Goal: Transaction & Acquisition: Purchase product/service

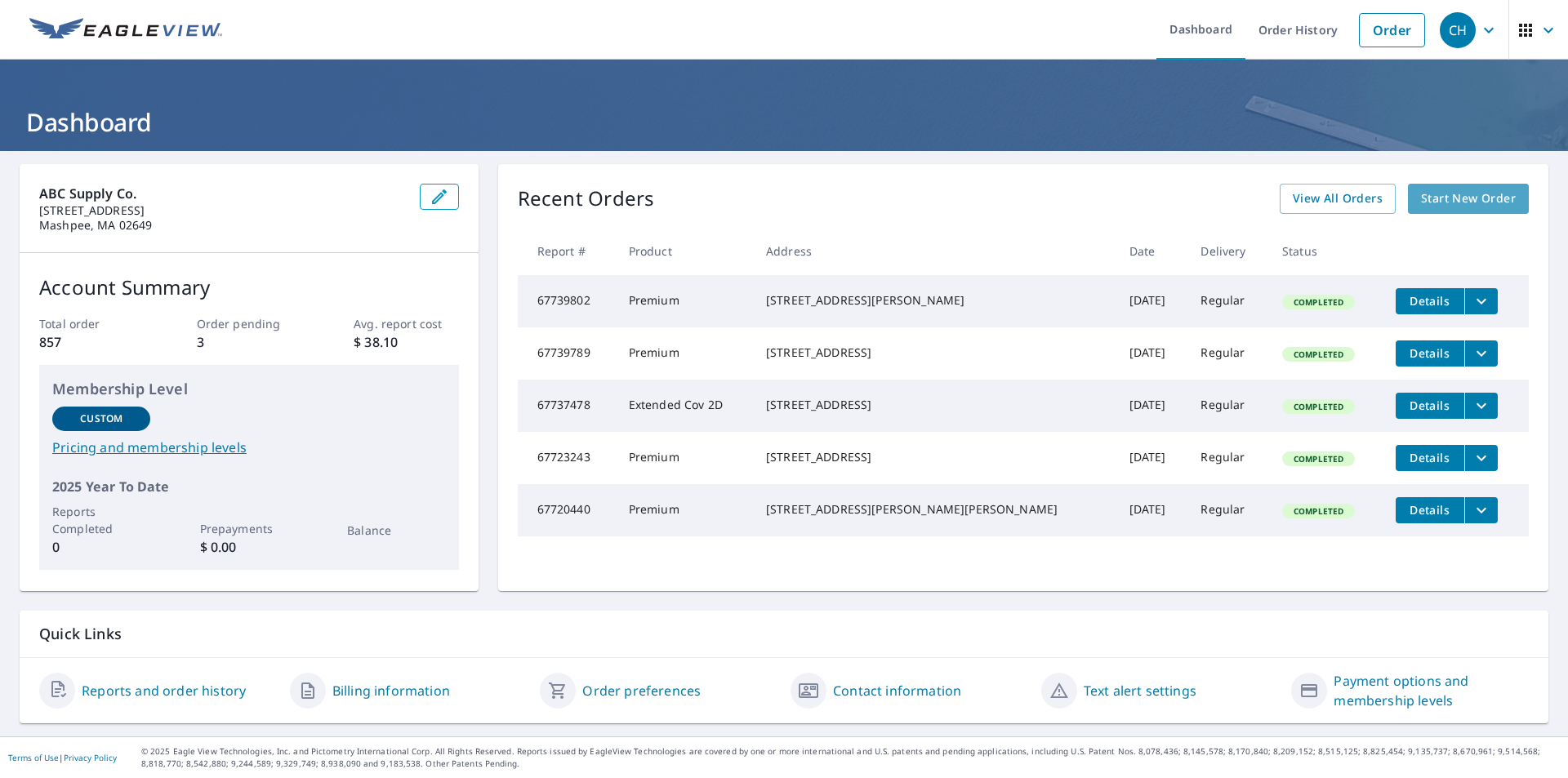
click at [1420, 199] on span "Start New Order" at bounding box center [1468, 199] width 95 height 20
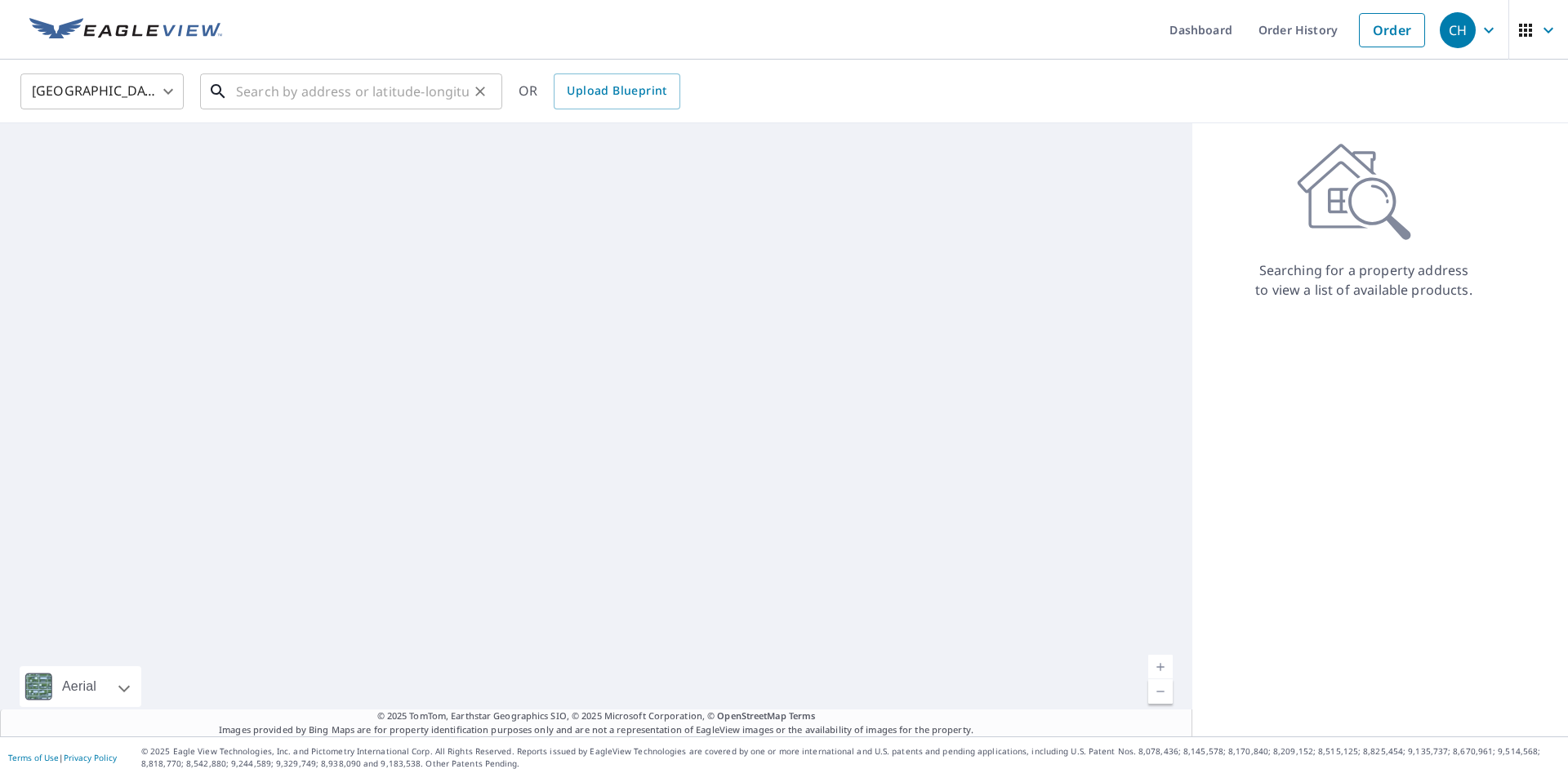
click at [273, 99] on input "text" at bounding box center [352, 91] width 233 height 46
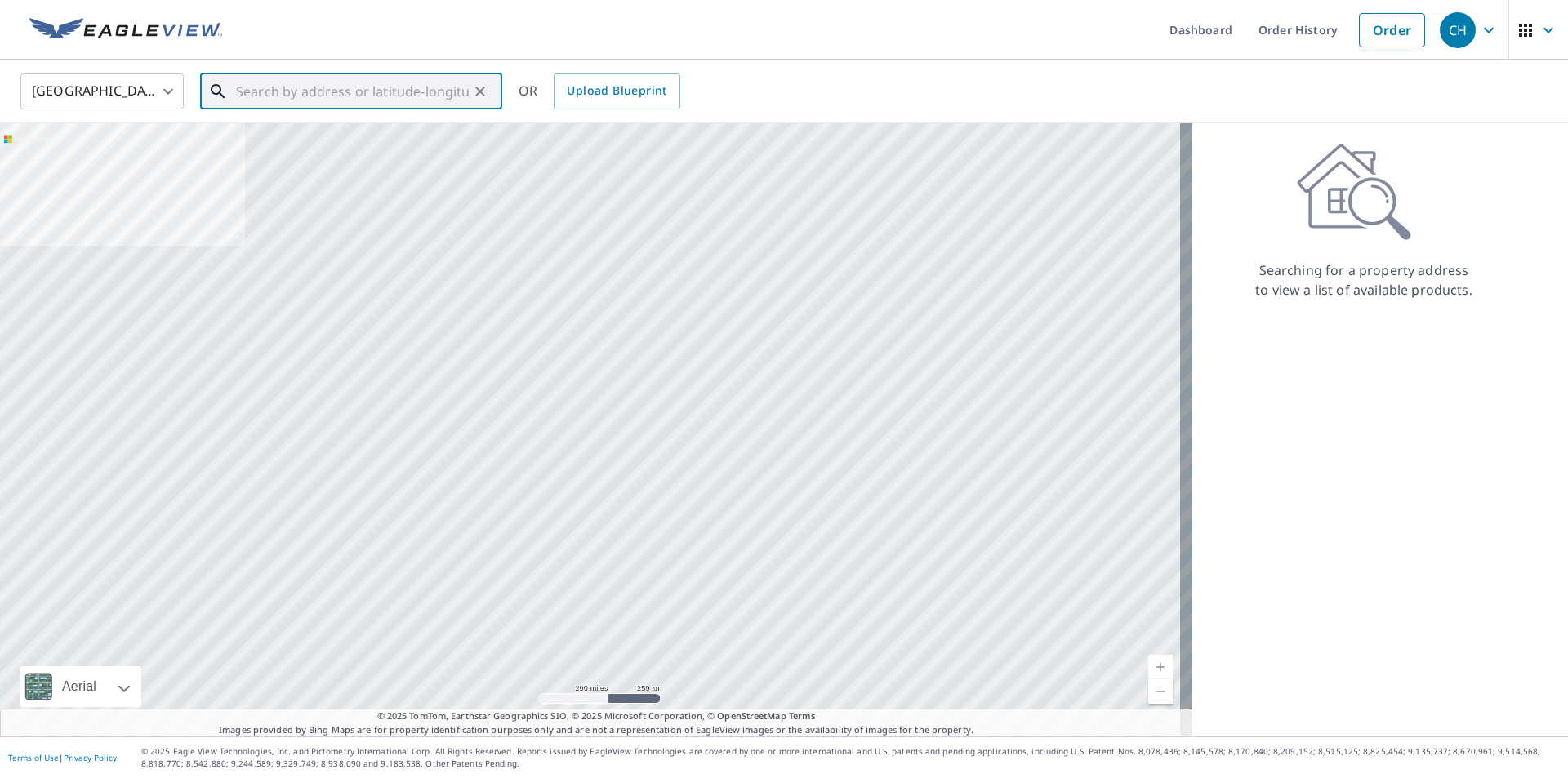
click at [296, 90] on input "text" at bounding box center [352, 91] width 233 height 46
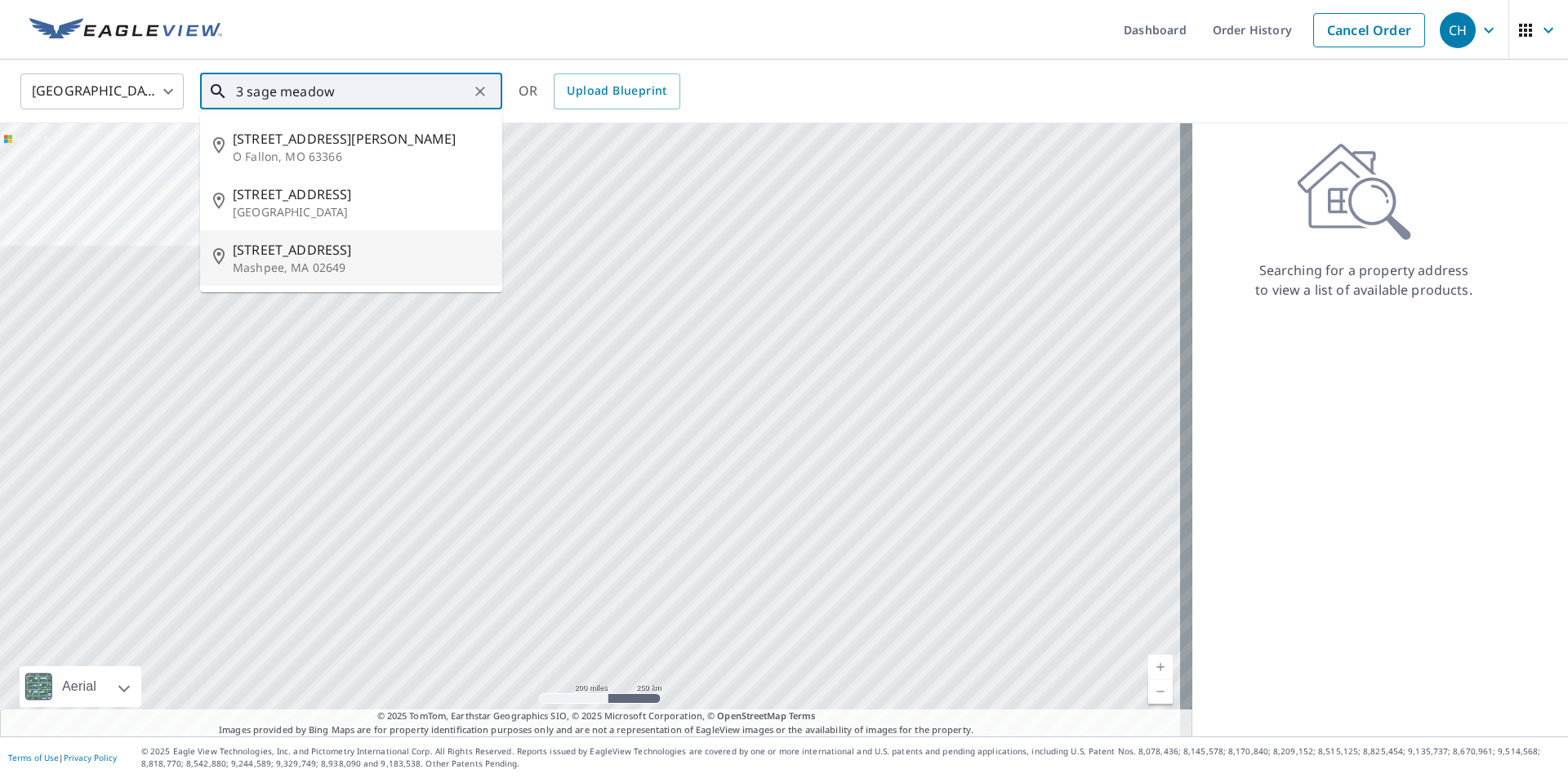
click at [292, 264] on p "Mashpee, MA 02649" at bounding box center [361, 267] width 257 height 16
type input "[STREET_ADDRESS]"
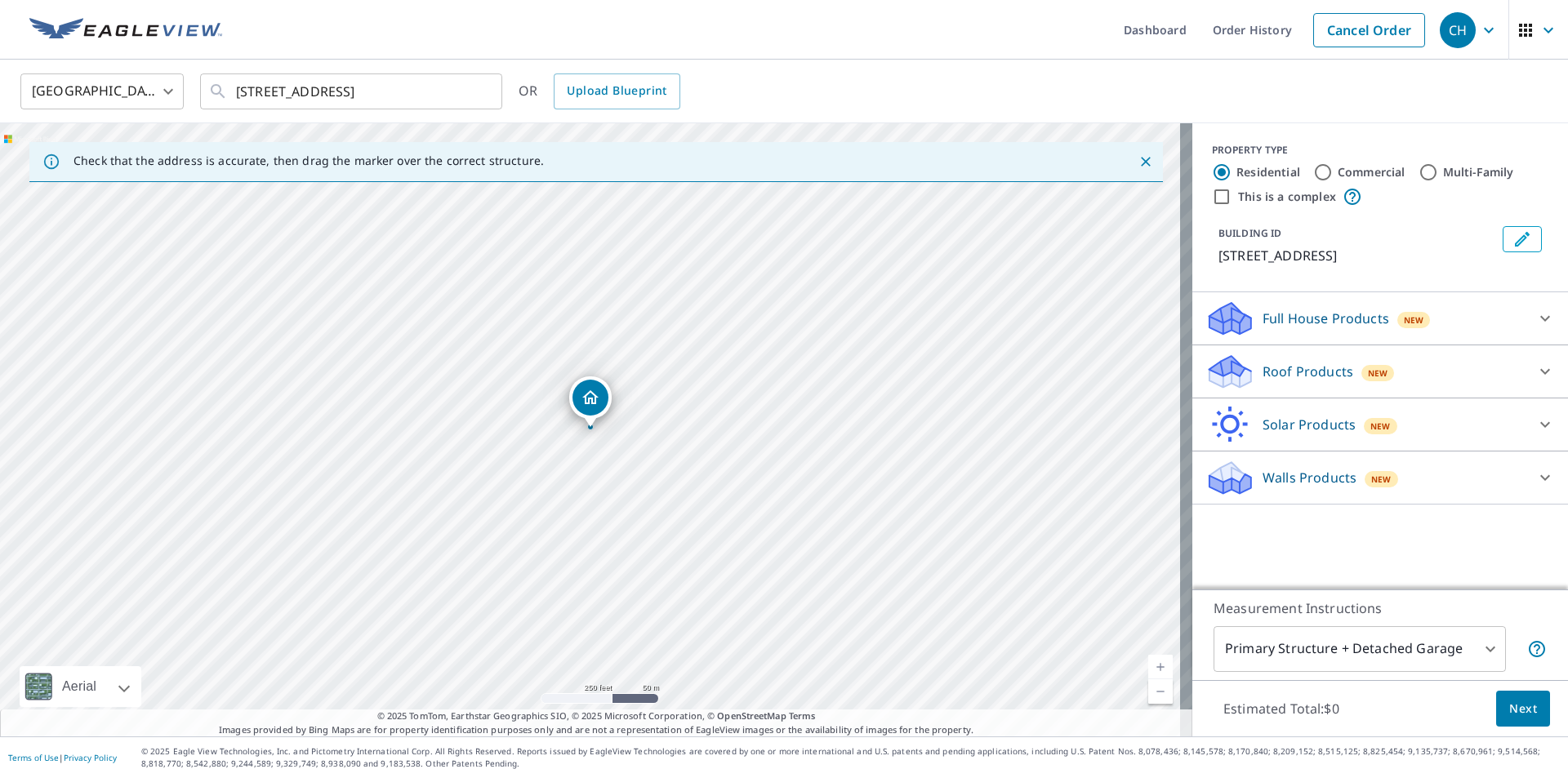
click at [1301, 370] on p "Roof Products" at bounding box center [1307, 371] width 90 height 19
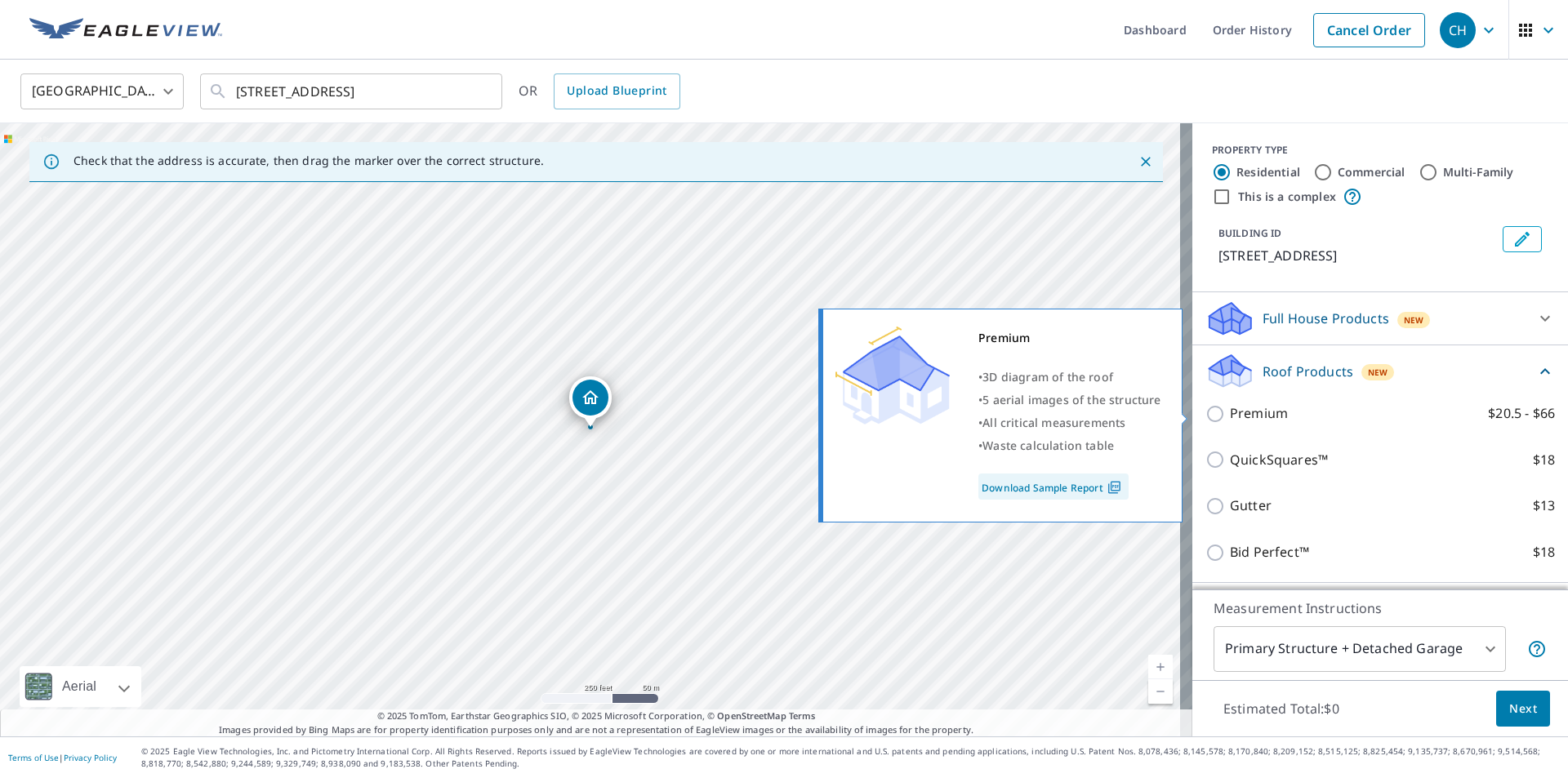
click at [1205, 412] on input "Premium $20.5 - $66" at bounding box center [1217, 414] width 24 height 19
checkbox input "true"
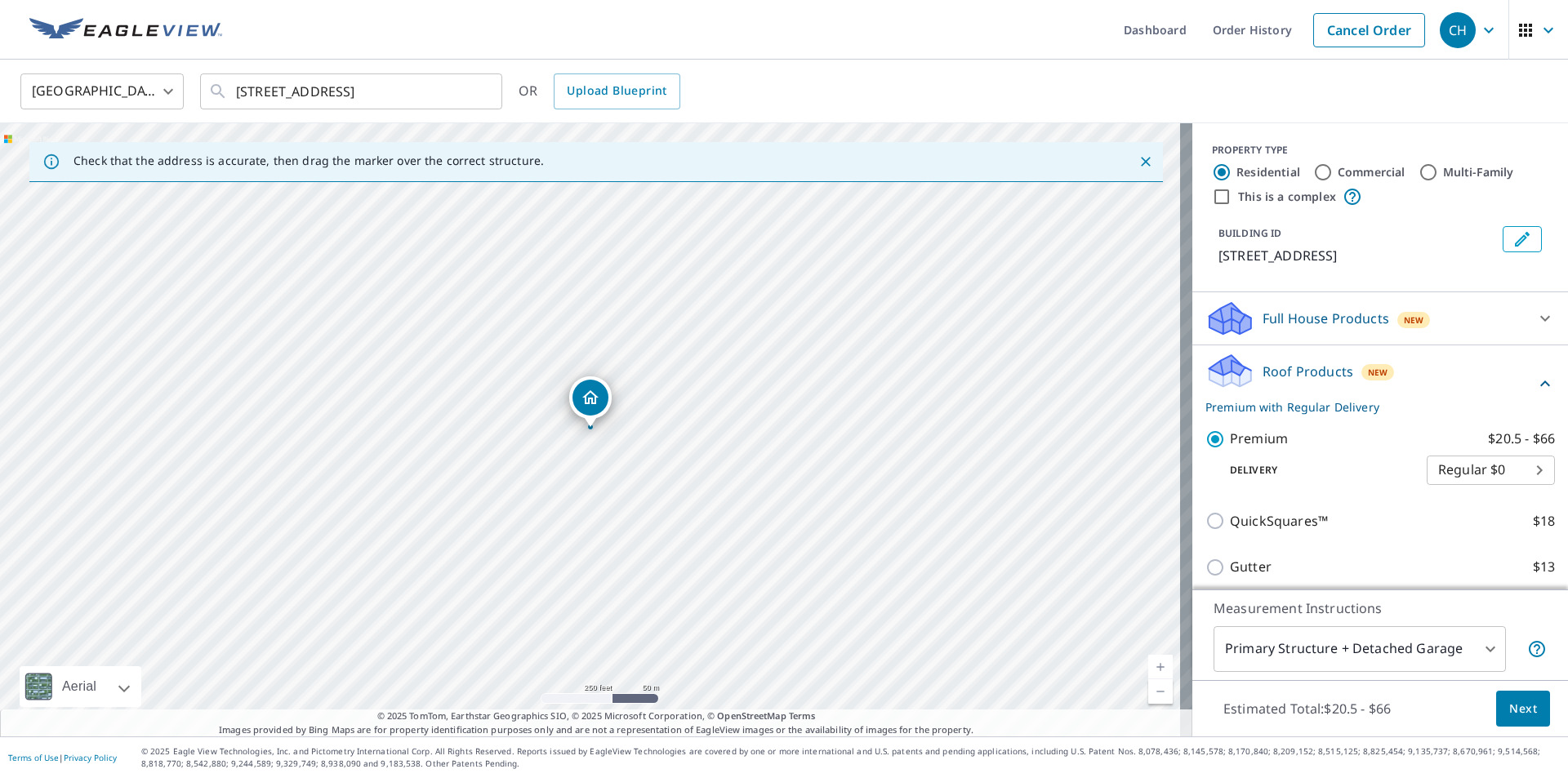
click at [1509, 717] on span "Next" at bounding box center [1522, 710] width 28 height 20
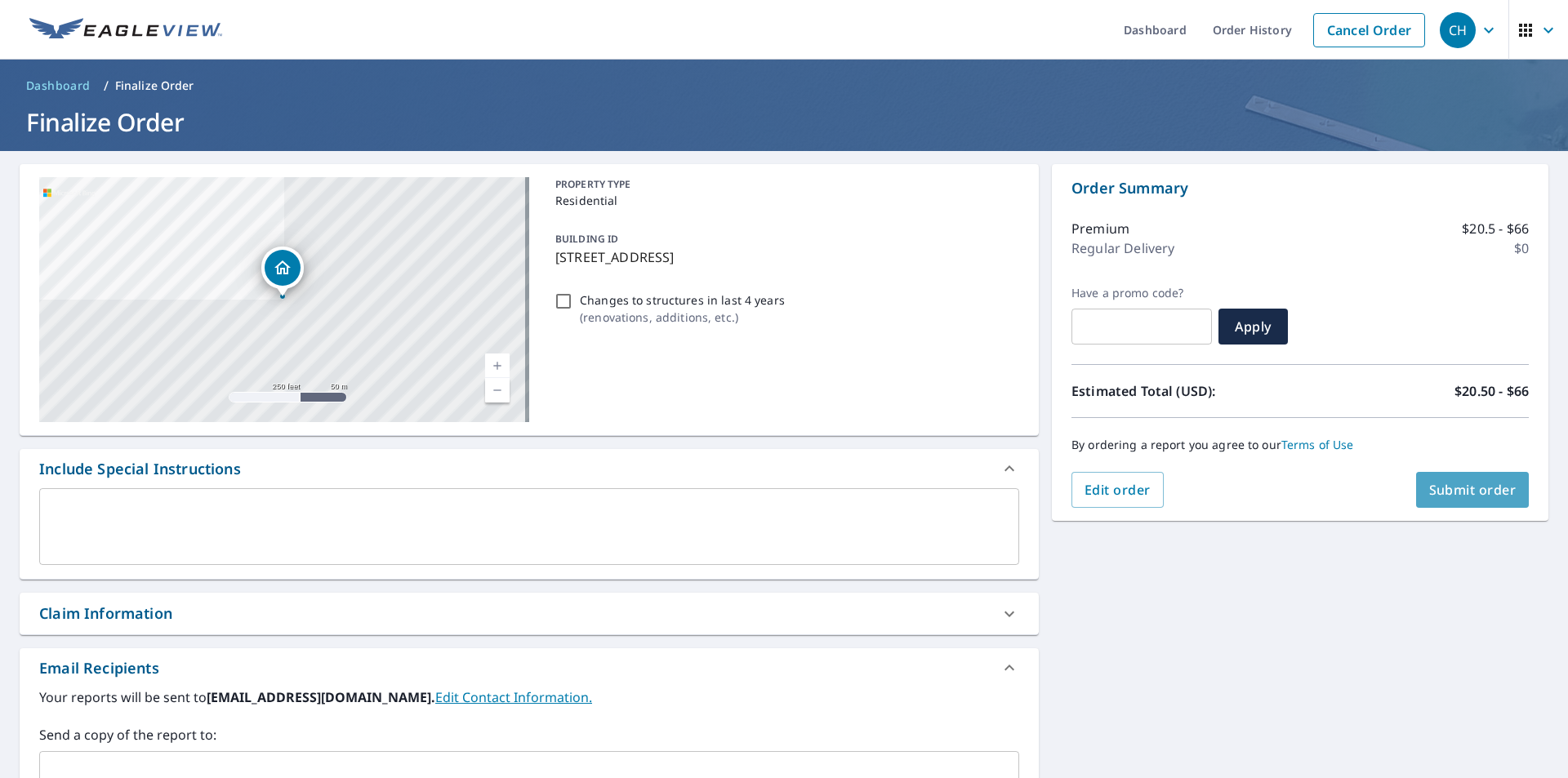
click at [1488, 492] on span "Submit order" at bounding box center [1472, 490] width 87 height 18
